Goal: Transaction & Acquisition: Subscribe to service/newsletter

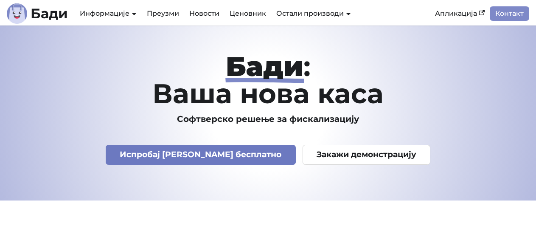
click at [232, 153] on link "Испробај [PERSON_NAME] бесплатно" at bounding box center [201, 155] width 190 height 20
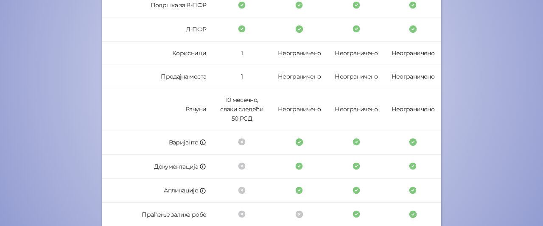
scroll to position [31, 0]
